Goal: Information Seeking & Learning: Compare options

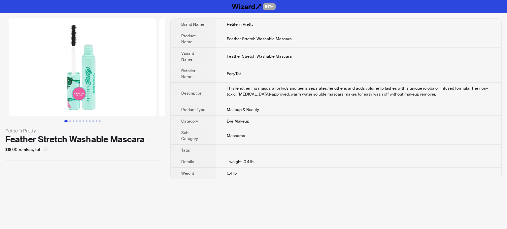
click at [46, 148] on icon "select" at bounding box center [46, 150] width 4 height 4
